Goal: Transaction & Acquisition: Purchase product/service

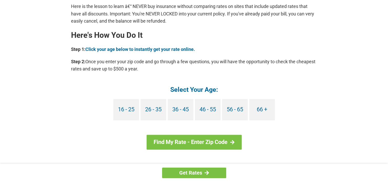
scroll to position [457, 0]
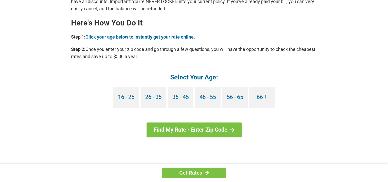
click at [265, 95] on link "66 +" at bounding box center [262, 96] width 26 height 21
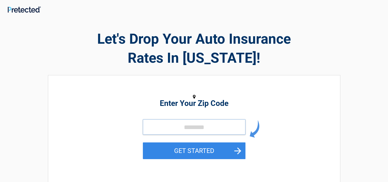
click at [194, 124] on input "tel" at bounding box center [194, 126] width 103 height 15
type input "*****"
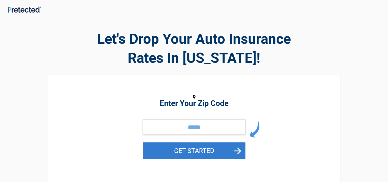
click at [192, 150] on button "GET STARTED" at bounding box center [194, 150] width 103 height 17
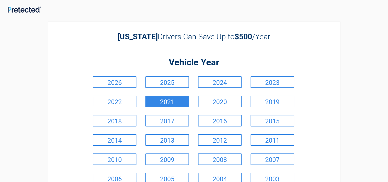
click at [174, 102] on link "2021" at bounding box center [168, 101] width 44 height 12
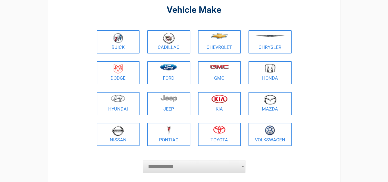
scroll to position [30, 0]
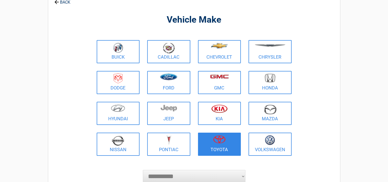
click at [219, 147] on link "Toyota" at bounding box center [219, 143] width 43 height 23
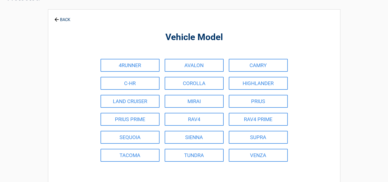
scroll to position [0, 0]
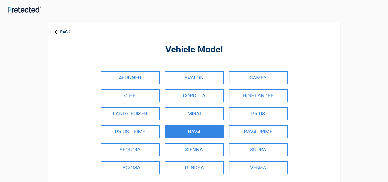
click at [217, 132] on link "RAV4" at bounding box center [194, 131] width 59 height 13
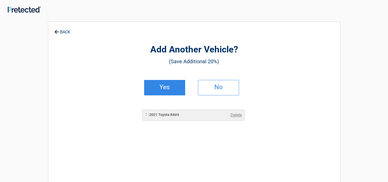
click at [166, 89] on h2 "Yes" at bounding box center [165, 87] width 30 height 4
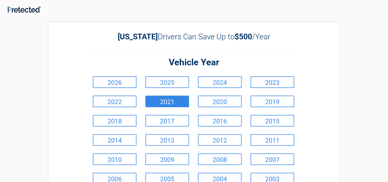
click at [169, 102] on link "2021" at bounding box center [168, 101] width 44 height 12
